Goal: Transaction & Acquisition: Purchase product/service

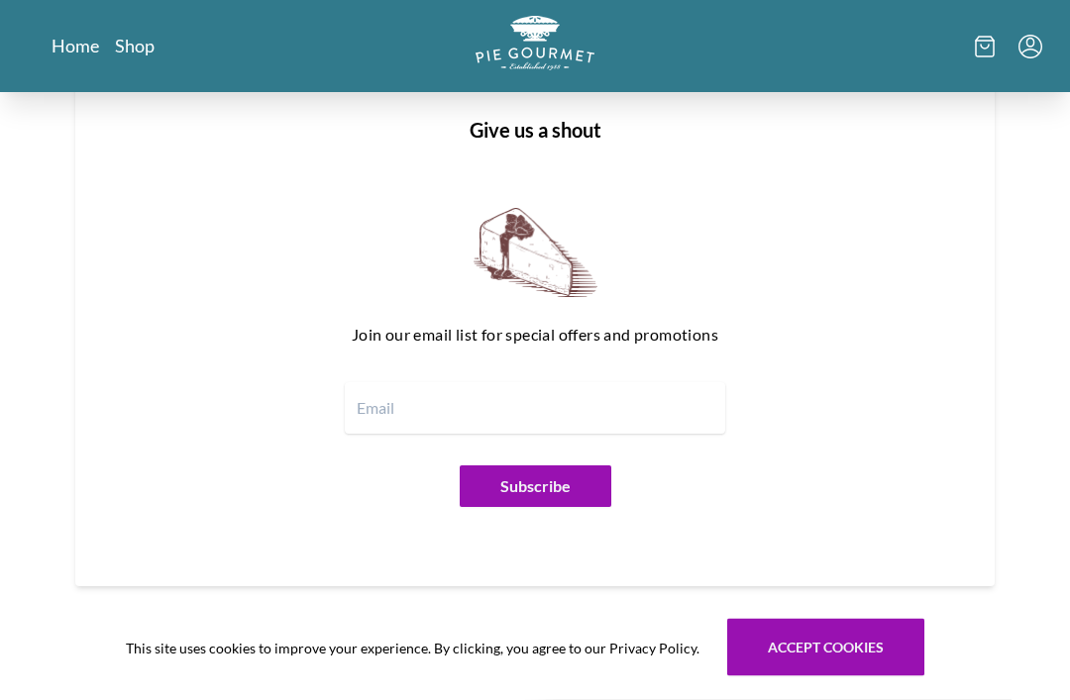
scroll to position [2253, 0]
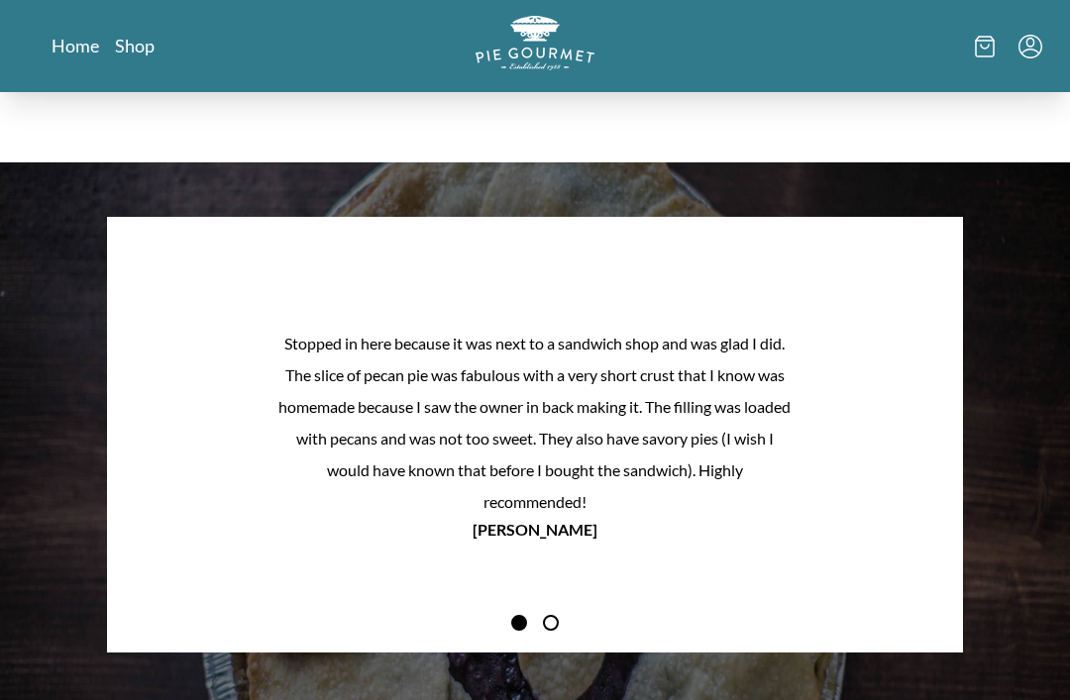
scroll to position [1502, 0]
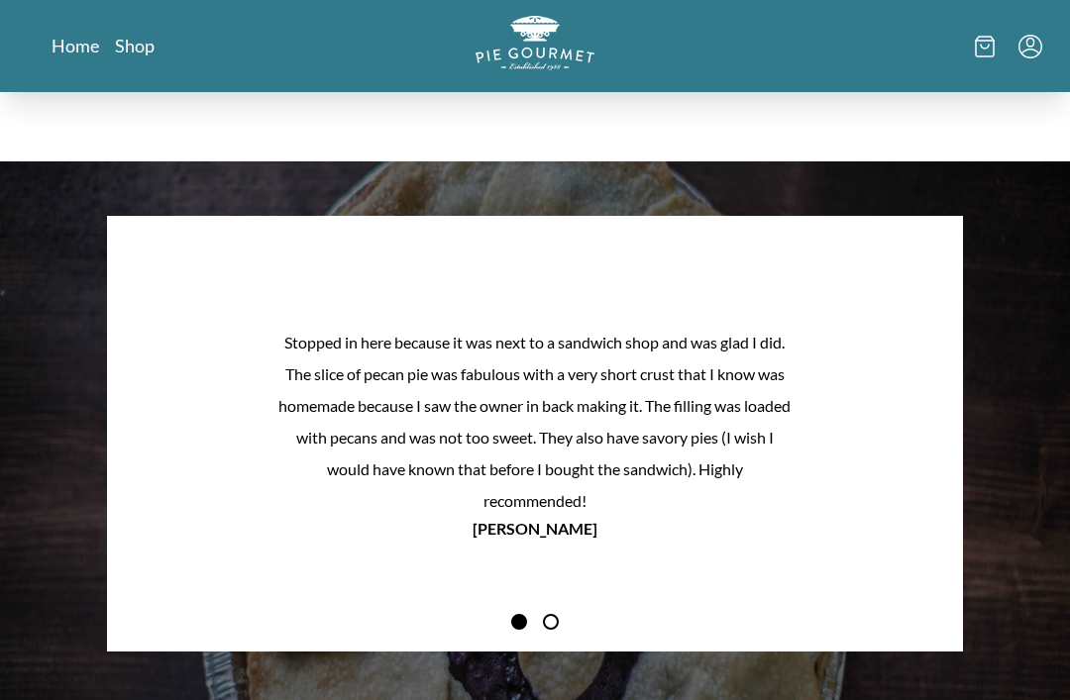
click at [143, 434] on button "Previous Product Image" at bounding box center [154, 465] width 63 height 63
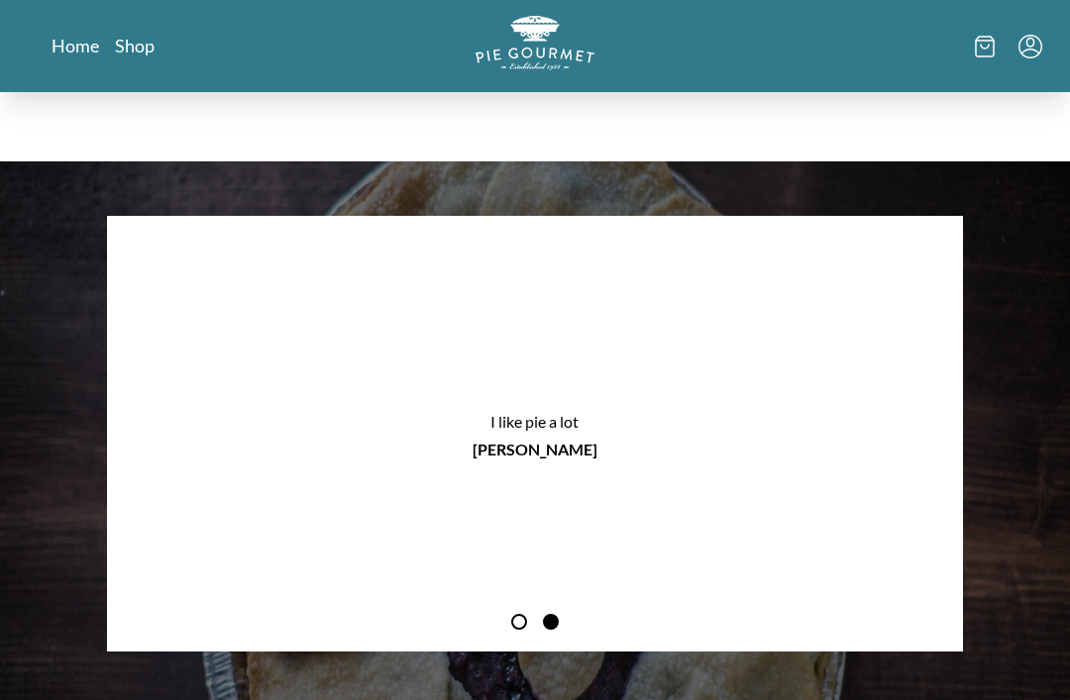
click at [154, 434] on button "Previous Product Image" at bounding box center [154, 465] width 63 height 63
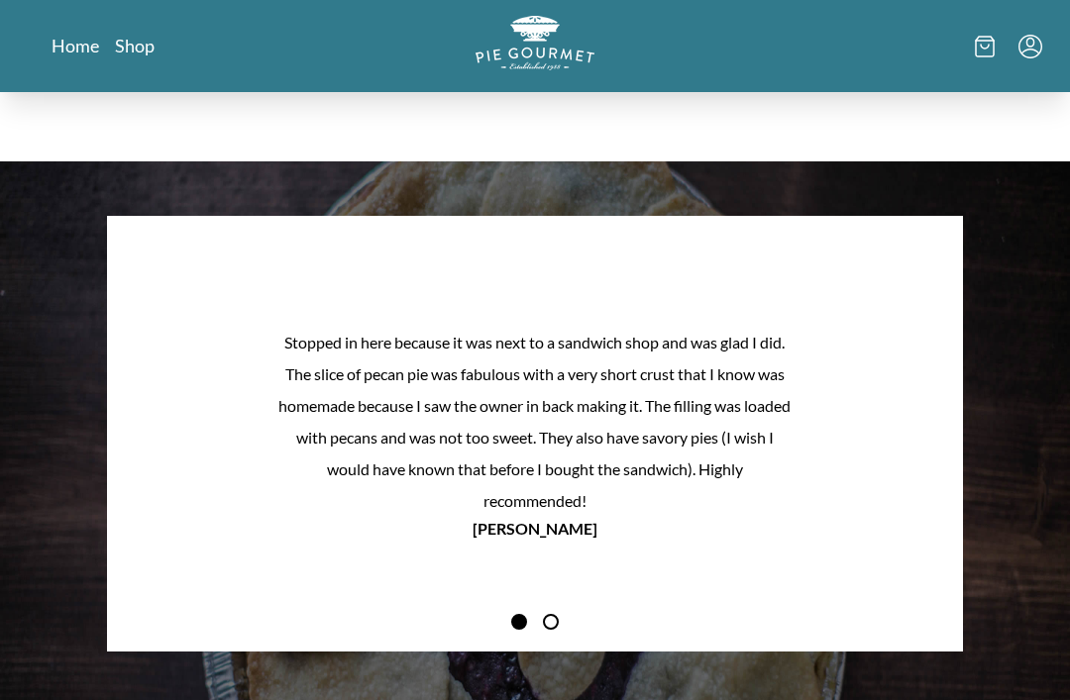
click at [159, 434] on button "Previous Product Image" at bounding box center [154, 465] width 63 height 63
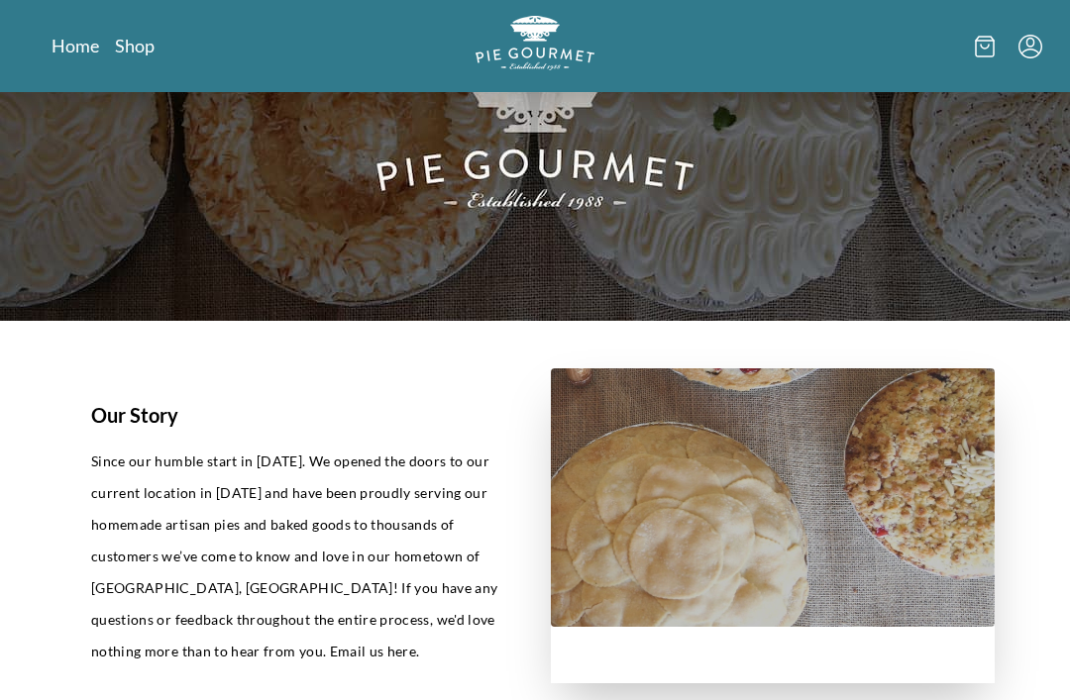
scroll to position [0, 0]
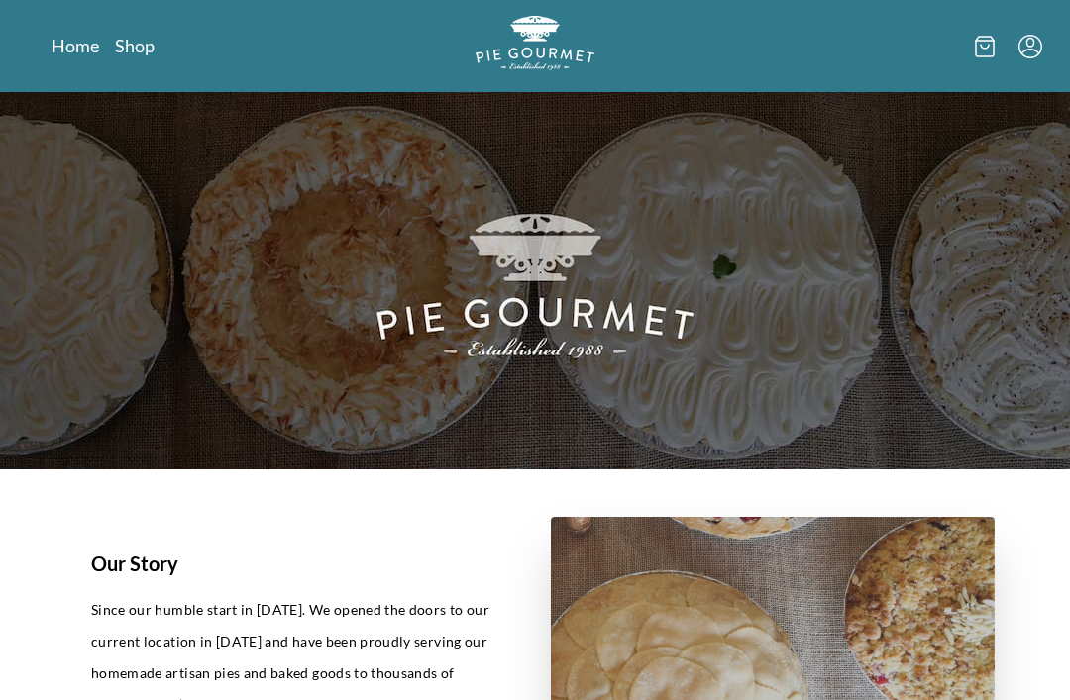
click at [138, 55] on link "Shop" at bounding box center [135, 46] width 40 height 24
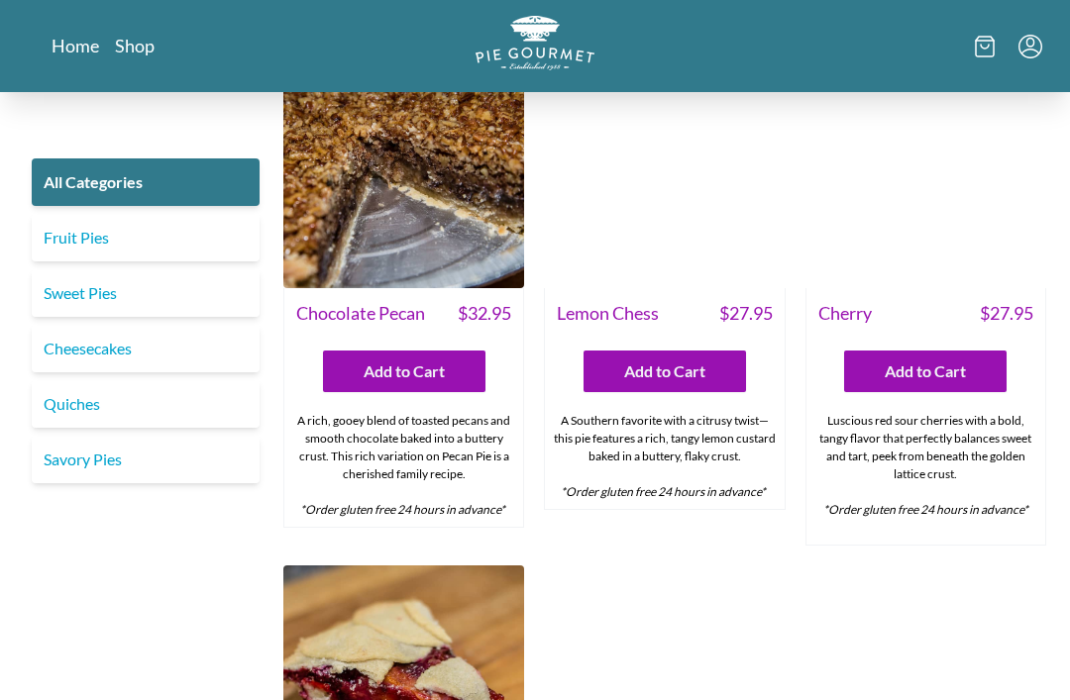
scroll to position [4703, 0]
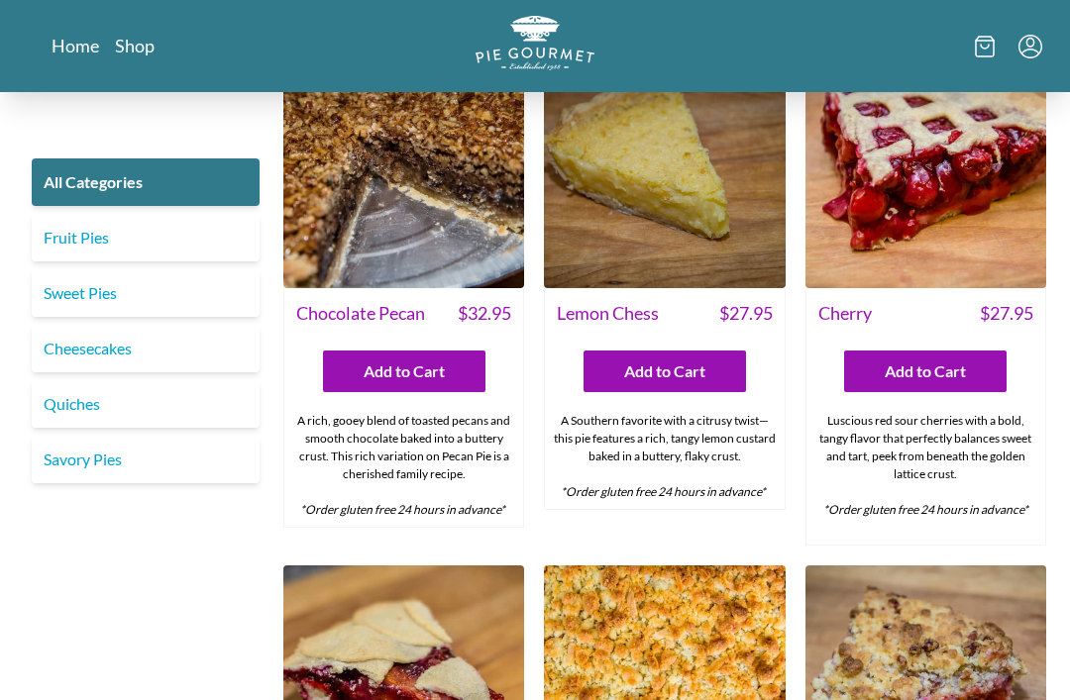
click at [99, 242] on link "Fruit Pies" at bounding box center [146, 238] width 228 height 48
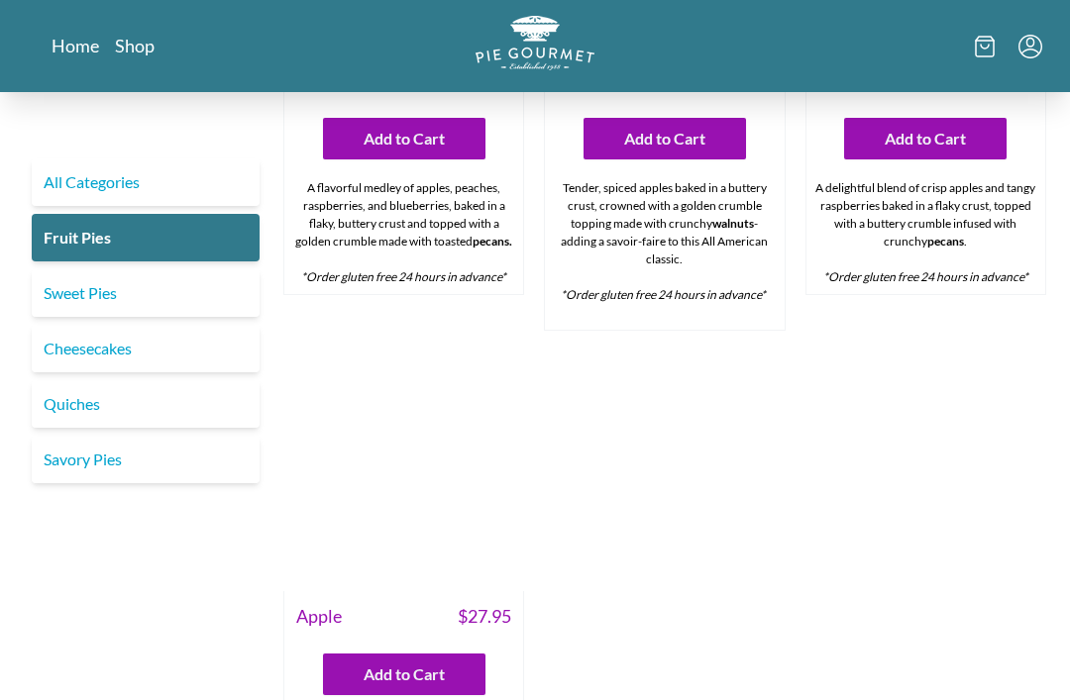
scroll to position [1397, 0]
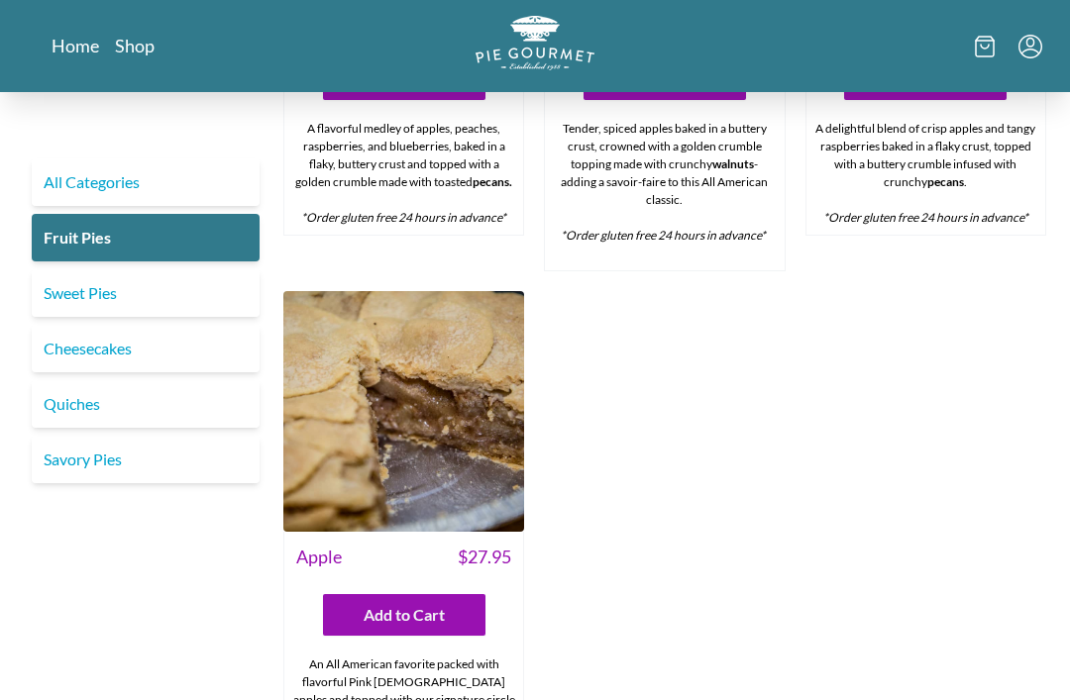
click at [356, 450] on img at bounding box center [403, 411] width 241 height 241
